Goal: Transaction & Acquisition: Purchase product/service

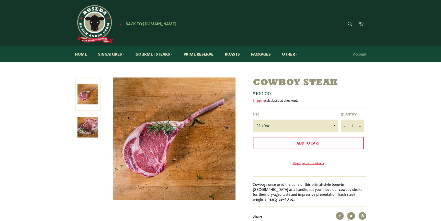
click at [83, 128] on img at bounding box center [87, 127] width 21 height 21
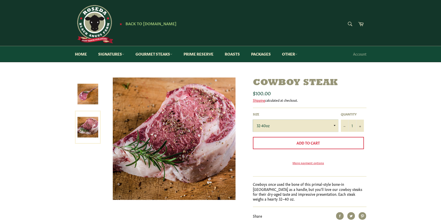
click at [333, 125] on select "32-40oz" at bounding box center [295, 126] width 85 height 12
click at [153, 52] on link "Gourmet Steaks" at bounding box center [153, 54] width 47 height 16
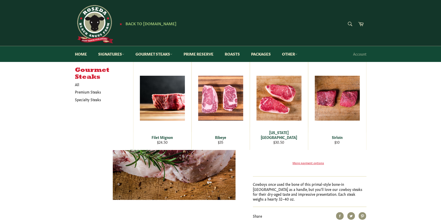
click at [328, 21] on div "Search Search Cart" at bounding box center [317, 24] width 97 height 11
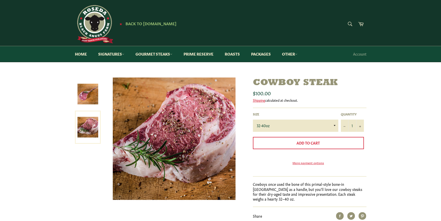
click at [343, 23] on div "Search Search Cart" at bounding box center [317, 24] width 97 height 11
click at [346, 22] on form "Search Search" at bounding box center [323, 24] width 64 height 11
type input "tri tip"
click at [344, 19] on button "Search" at bounding box center [349, 24] width 11 height 11
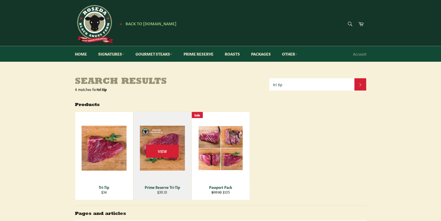
scroll to position [54, 0]
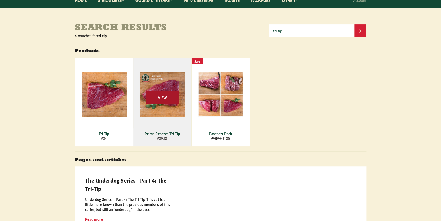
click at [165, 93] on span "View" at bounding box center [162, 97] width 33 height 13
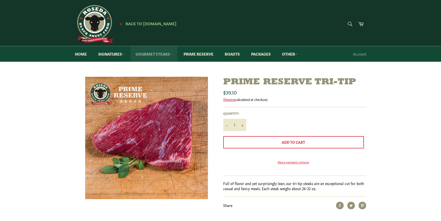
click at [158, 53] on link "Gourmet Steaks" at bounding box center [153, 54] width 47 height 16
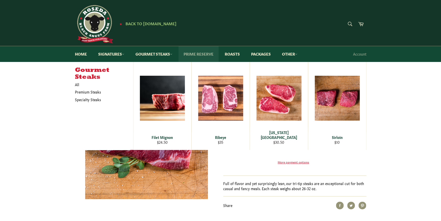
click at [196, 53] on link "Prime Reserve" at bounding box center [198, 54] width 40 height 16
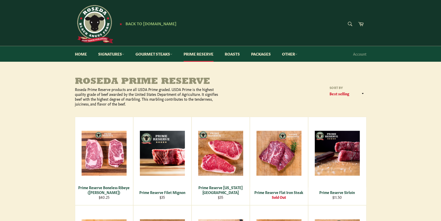
click at [333, 26] on div "Search Search Cart" at bounding box center [317, 24] width 97 height 11
click at [347, 21] on form "Search Search" at bounding box center [323, 24] width 64 height 11
type input "tri tip"
click at [344, 19] on button "Search" at bounding box center [349, 24] width 11 height 11
click at [347, 21] on form "Search tri tip Search" at bounding box center [349, 24] width 11 height 11
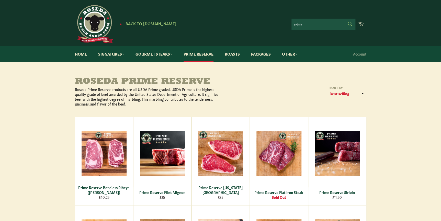
click at [349, 25] on icon "submit" at bounding box center [350, 24] width 6 height 6
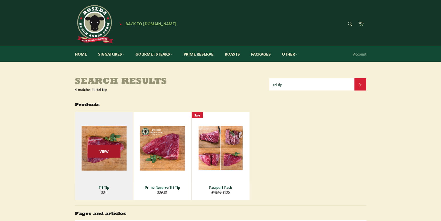
click at [101, 153] on span "View" at bounding box center [104, 151] width 33 height 13
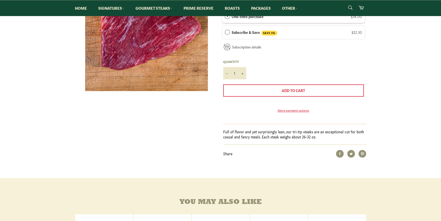
scroll to position [54, 0]
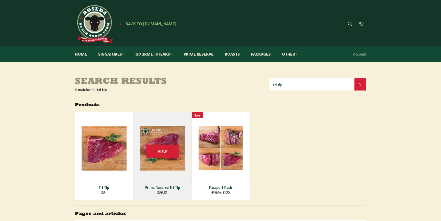
click at [163, 187] on div "Prime Reserve Tri-Tip" at bounding box center [161, 187] width 51 height 5
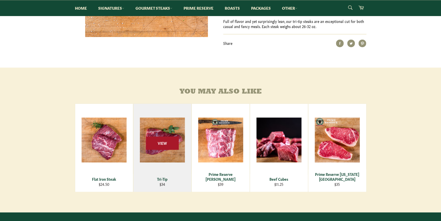
scroll to position [217, 0]
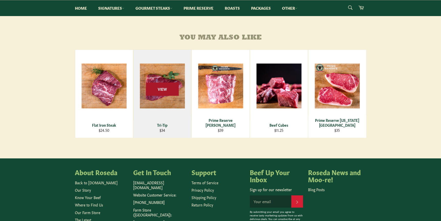
click at [158, 96] on span "View" at bounding box center [162, 89] width 33 height 13
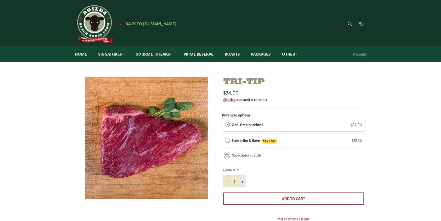
click at [243, 182] on button "+" at bounding box center [242, 181] width 8 height 12
type input "3"
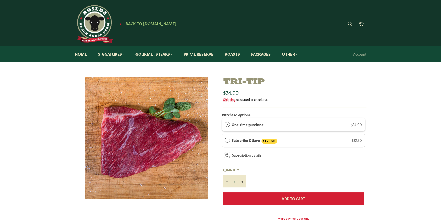
click at [291, 197] on span "Add to Cart" at bounding box center [293, 198] width 23 height 5
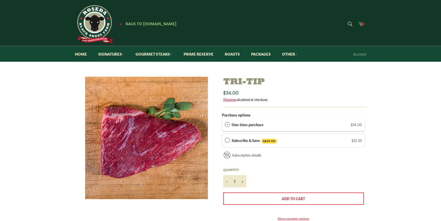
click at [362, 23] on span at bounding box center [362, 24] width 3 height 3
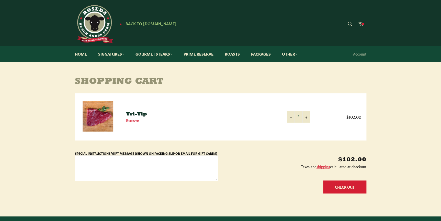
scroll to position [54, 0]
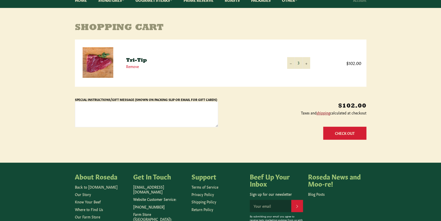
click at [321, 112] on link "shipping" at bounding box center [323, 112] width 14 height 5
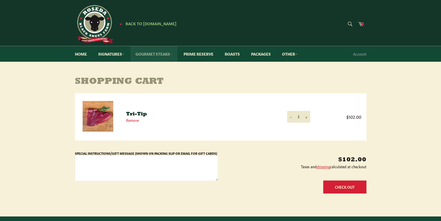
click at [156, 54] on link "Gourmet Steaks" at bounding box center [153, 54] width 47 height 16
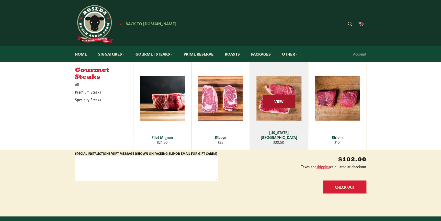
click at [280, 103] on span "View" at bounding box center [278, 101] width 33 height 13
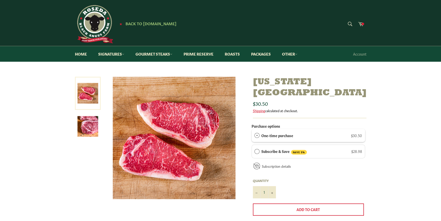
click at [89, 126] on img at bounding box center [87, 126] width 21 height 21
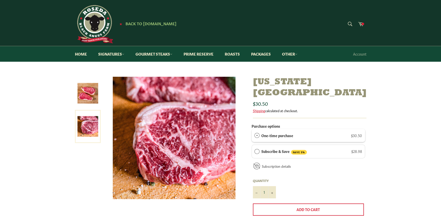
click at [85, 97] on img at bounding box center [87, 93] width 21 height 21
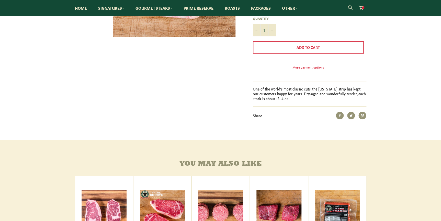
scroll to position [217, 0]
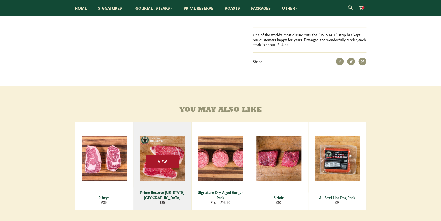
click at [160, 155] on span "View" at bounding box center [162, 161] width 33 height 13
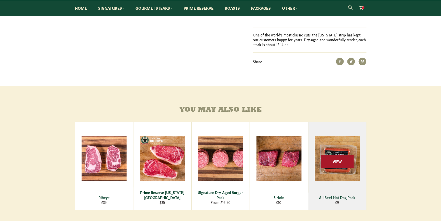
click at [337, 156] on span "View" at bounding box center [337, 161] width 33 height 13
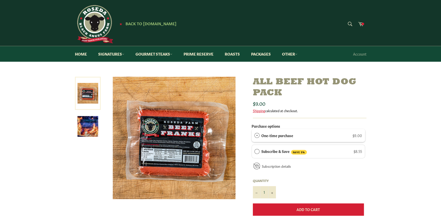
click at [312, 207] on span "Add to Cart" at bounding box center [307, 209] width 23 height 5
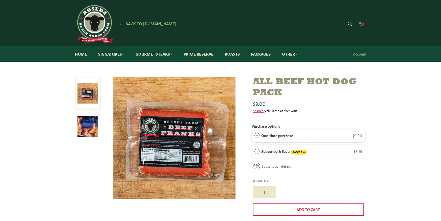
click at [363, 23] on span at bounding box center [362, 24] width 3 height 3
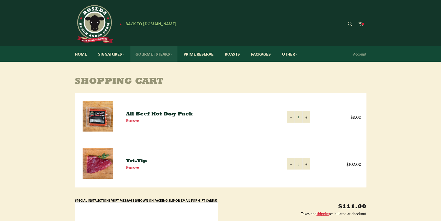
click at [158, 54] on link "Gourmet Steaks" at bounding box center [153, 54] width 47 height 16
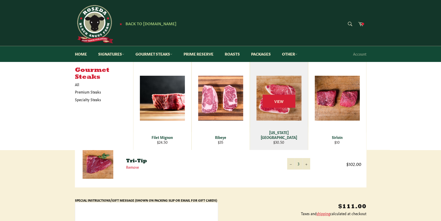
click at [277, 136] on div "[US_STATE][GEOGRAPHIC_DATA]" at bounding box center [278, 135] width 51 height 10
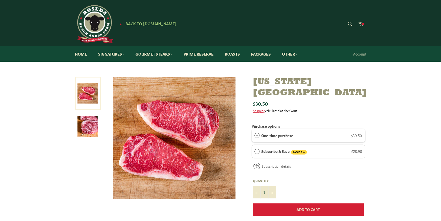
click at [311, 207] on span "Add to Cart" at bounding box center [307, 209] width 23 height 5
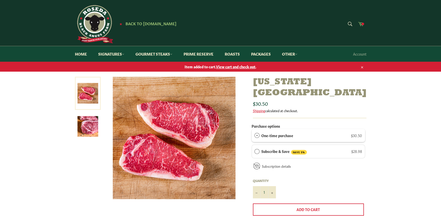
click at [363, 24] on span at bounding box center [362, 24] width 3 height 3
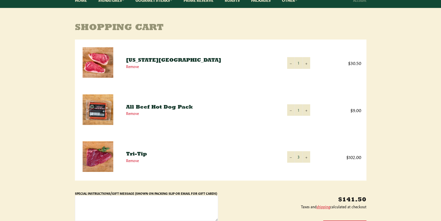
scroll to position [108, 0]
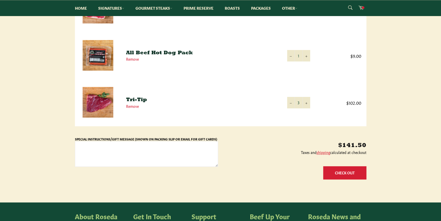
click at [342, 176] on button "Check Out" at bounding box center [344, 173] width 43 height 13
